Goal: Task Accomplishment & Management: Manage account settings

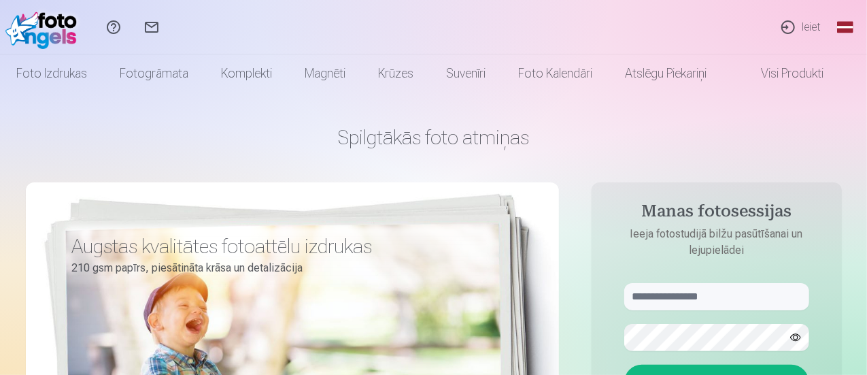
click at [847, 27] on link "Global" at bounding box center [845, 27] width 27 height 54
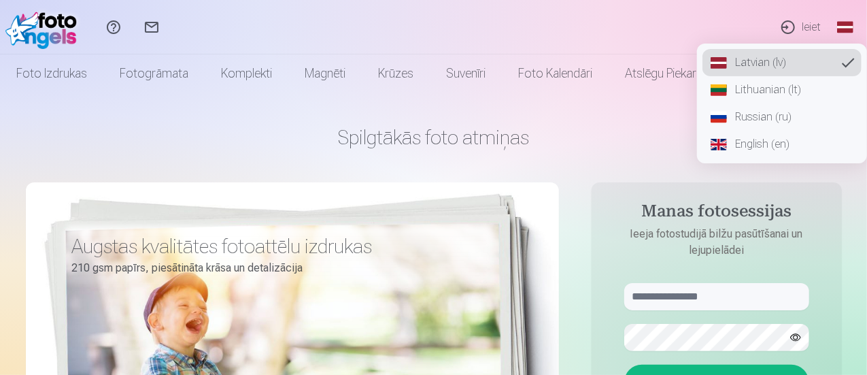
click at [766, 123] on link "Russian (ru)" at bounding box center [781, 116] width 159 height 27
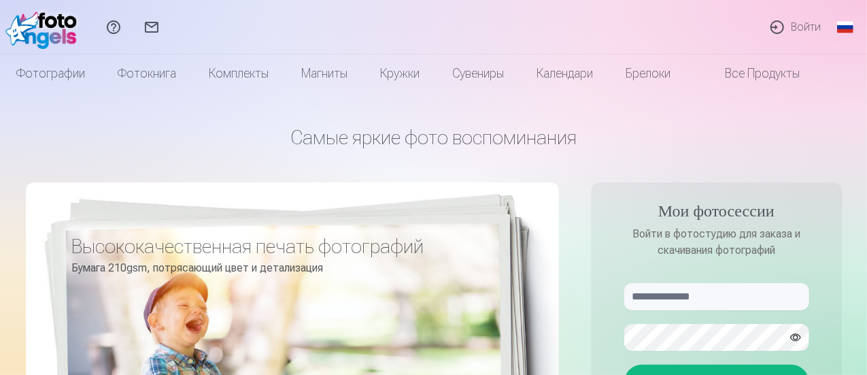
click at [791, 27] on link "Войти" at bounding box center [794, 27] width 73 height 54
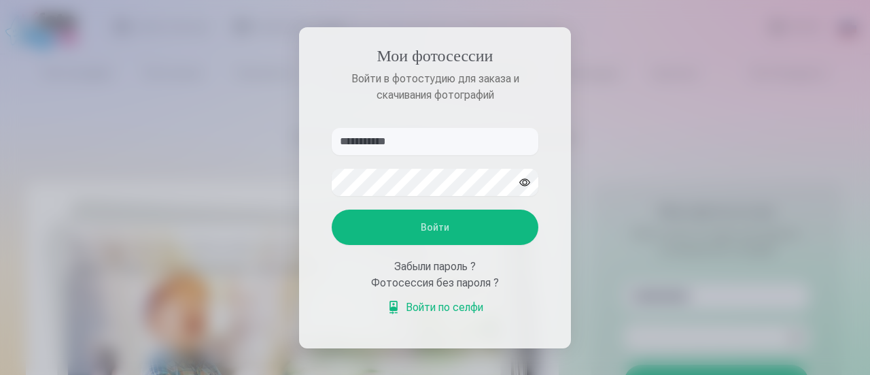
type input "**********"
click at [480, 220] on button "Войти" at bounding box center [435, 226] width 207 height 35
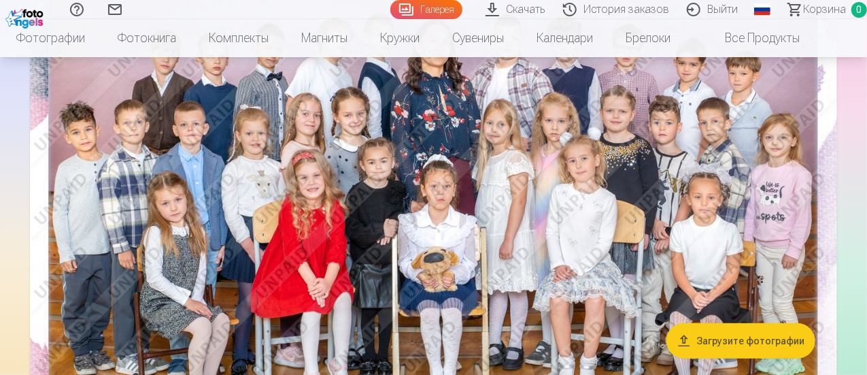
scroll to position [272, 0]
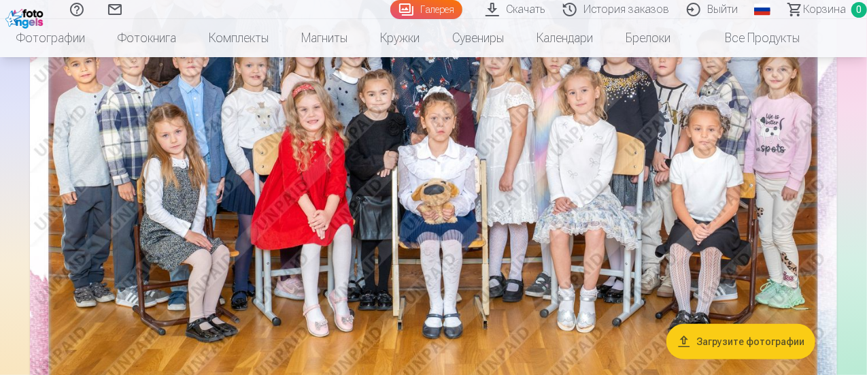
click at [717, 340] on button "Загрузите фотографии" at bounding box center [740, 340] width 149 height 35
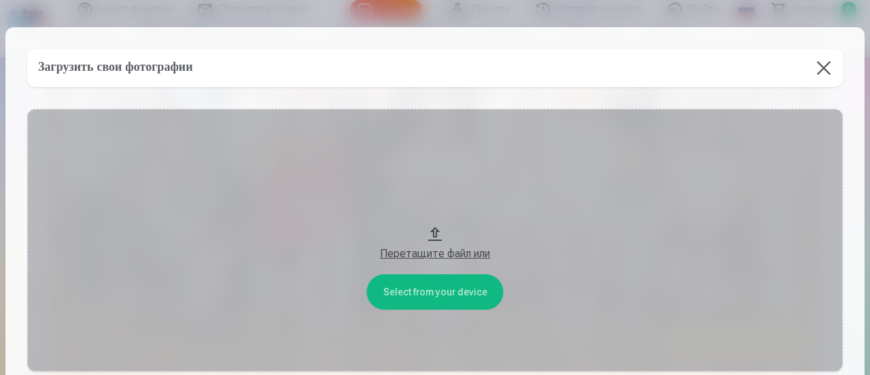
click at [824, 66] on button at bounding box center [824, 68] width 38 height 38
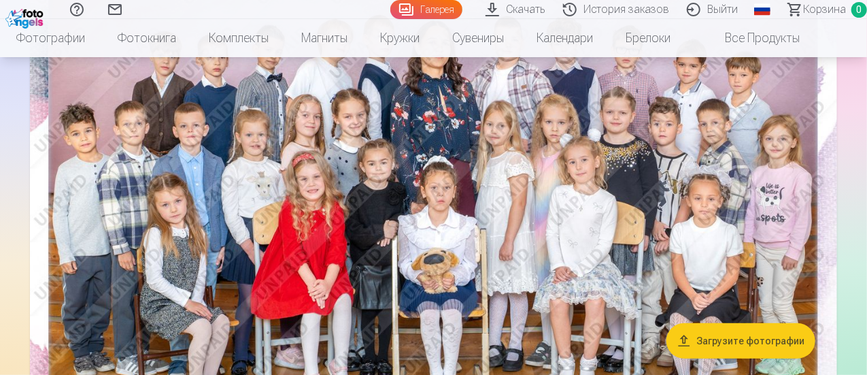
scroll to position [0, 0]
